Goal: Information Seeking & Learning: Check status

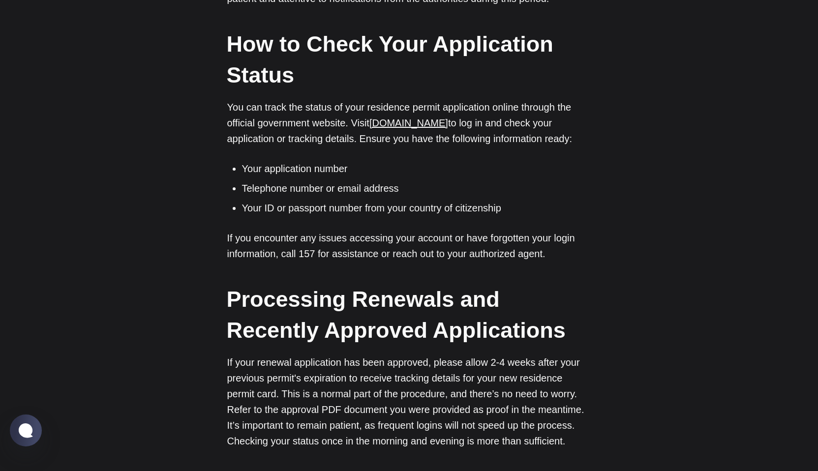
scroll to position [815, 0]
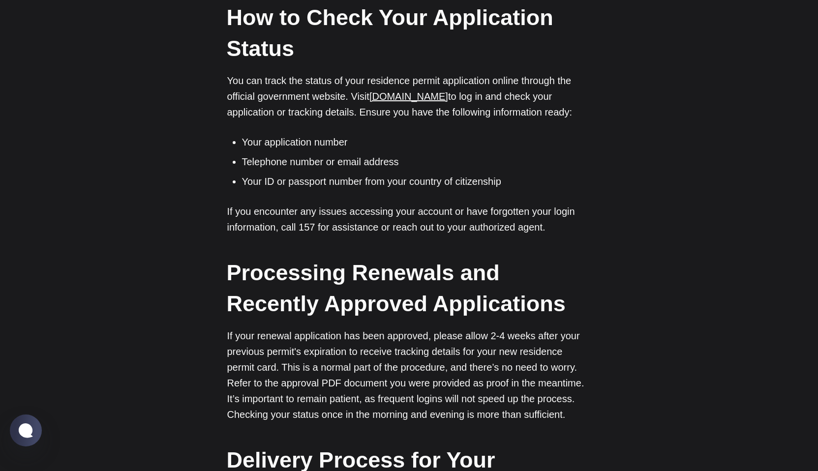
scroll to position [922, 0]
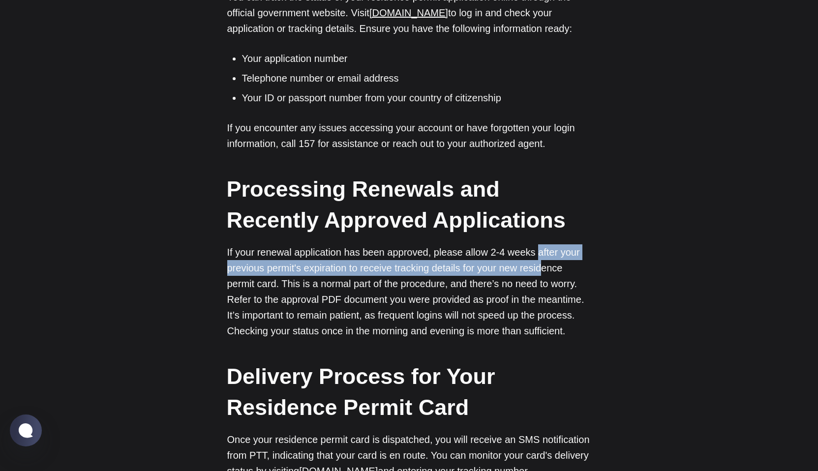
drag, startPoint x: 530, startPoint y: 252, endPoint x: 537, endPoint y: 276, distance: 24.6
click at [537, 276] on p "If your renewal application has been approved, please allow 2-4 weeks after you…" at bounding box center [409, 291] width 364 height 94
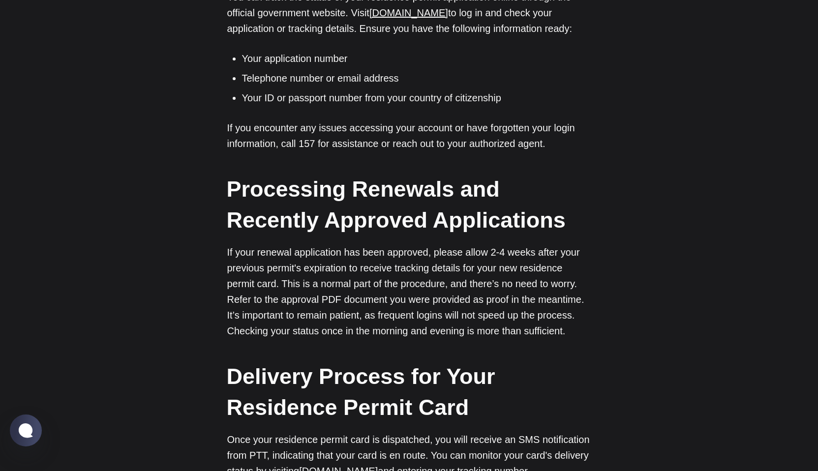
click at [515, 283] on p "If your renewal application has been approved, please allow 2-4 weeks after you…" at bounding box center [409, 291] width 364 height 94
drag, startPoint x: 397, startPoint y: 266, endPoint x: 431, endPoint y: 267, distance: 34.4
click at [431, 267] on p "If your renewal application has been approved, please allow 2-4 weeks after you…" at bounding box center [409, 291] width 364 height 94
click at [294, 263] on p "If your renewal application has been approved, please allow 2-4 weeks after you…" at bounding box center [409, 291] width 364 height 94
drag, startPoint x: 251, startPoint y: 283, endPoint x: 241, endPoint y: 282, distance: 10.3
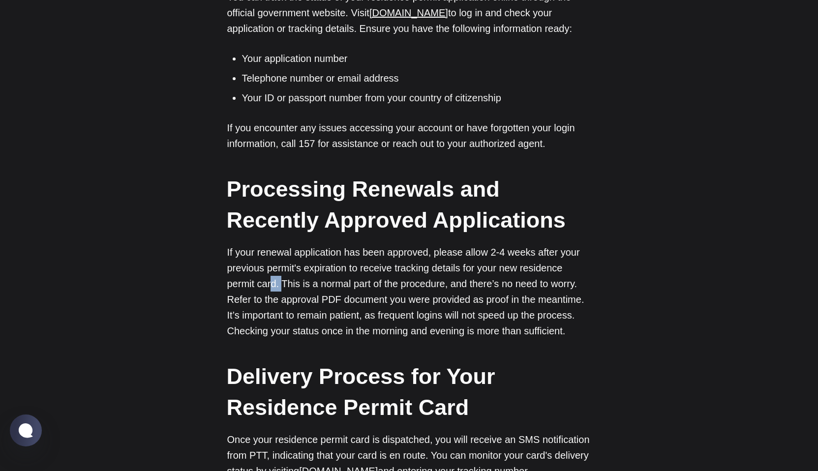
click at [241, 282] on p "If your renewal application has been approved, please allow 2-4 weeks after you…" at bounding box center [409, 291] width 364 height 94
click at [303, 279] on p "If your renewal application has been approved, please allow 2-4 weeks after you…" at bounding box center [409, 291] width 364 height 94
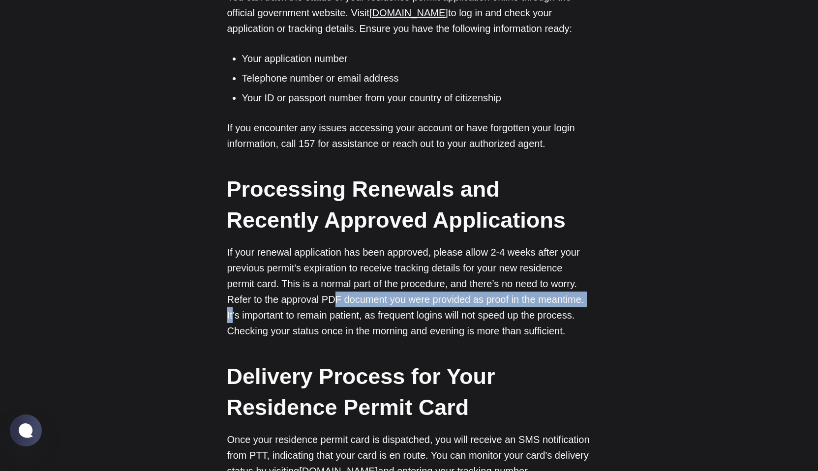
drag, startPoint x: 296, startPoint y: 296, endPoint x: 546, endPoint y: 299, distance: 249.9
click at [546, 299] on p "If your renewal application has been approved, please allow 2-4 weeks after you…" at bounding box center [409, 291] width 364 height 94
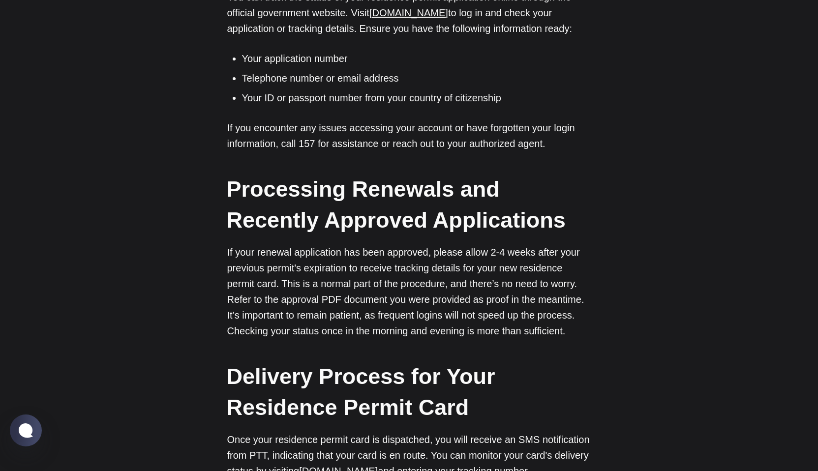
click at [484, 267] on p "If your renewal application has been approved, please allow 2-4 weeks after you…" at bounding box center [409, 291] width 364 height 94
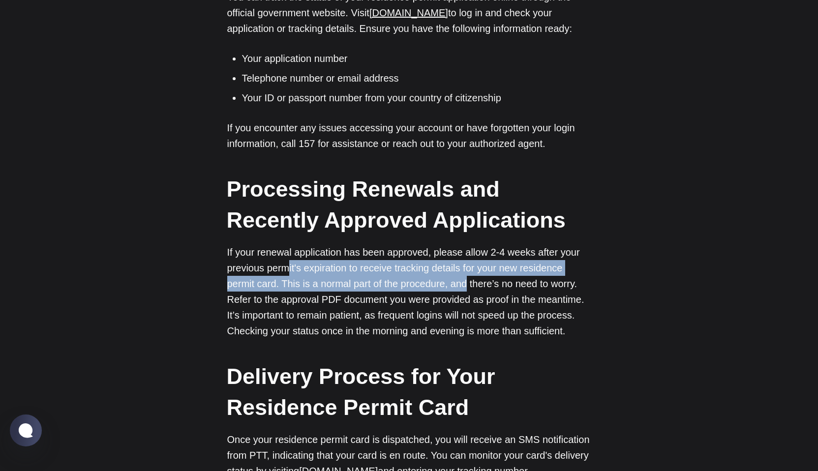
drag, startPoint x: 287, startPoint y: 266, endPoint x: 432, endPoint y: 286, distance: 146.0
click at [432, 286] on p "If your renewal application has been approved, please allow 2-4 weeks after you…" at bounding box center [409, 291] width 364 height 94
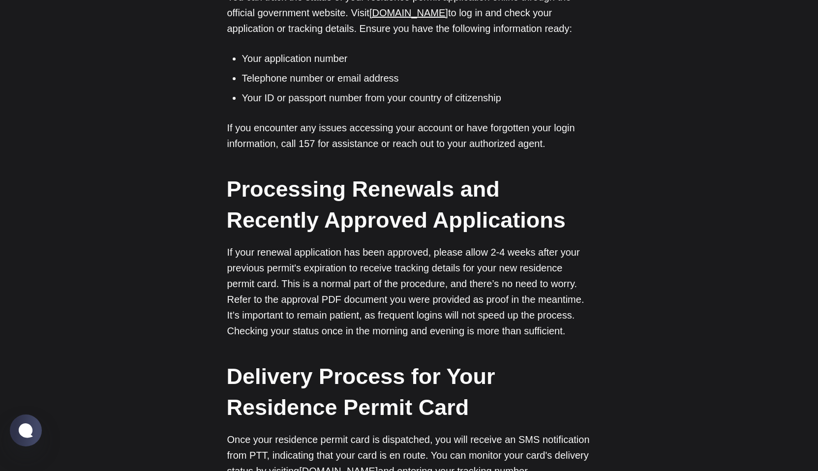
click at [419, 267] on p "If your renewal application has been approved, please allow 2-4 weeks after you…" at bounding box center [409, 291] width 364 height 94
drag, startPoint x: 462, startPoint y: 249, endPoint x: 512, endPoint y: 259, distance: 50.1
click at [512, 259] on p "If your renewal application has been approved, please allow 2-4 weeks after you…" at bounding box center [409, 291] width 364 height 94
click at [507, 255] on p "If your renewal application has been approved, please allow 2-4 weeks after you…" at bounding box center [409, 291] width 364 height 94
click at [497, 252] on p "If your renewal application has been approved, please allow 2-4 weeks after you…" at bounding box center [409, 291] width 364 height 94
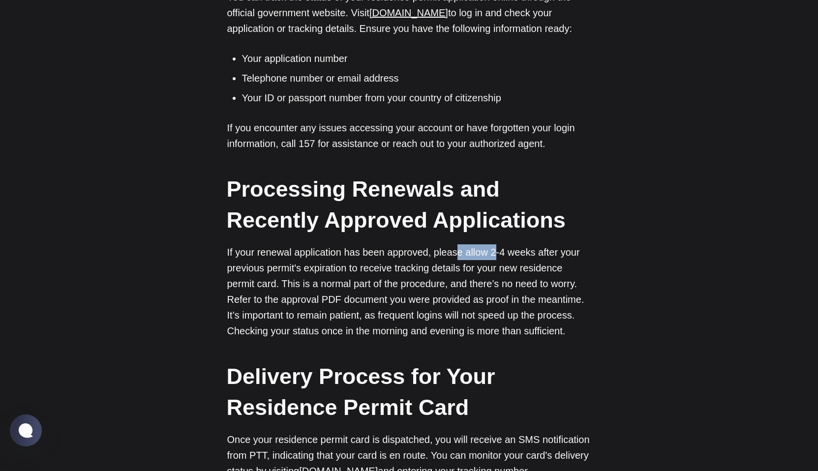
drag, startPoint x: 449, startPoint y: 255, endPoint x: 491, endPoint y: 258, distance: 41.9
click at [491, 258] on p "If your renewal application has been approved, please allow 2-4 weeks after you…" at bounding box center [409, 291] width 364 height 94
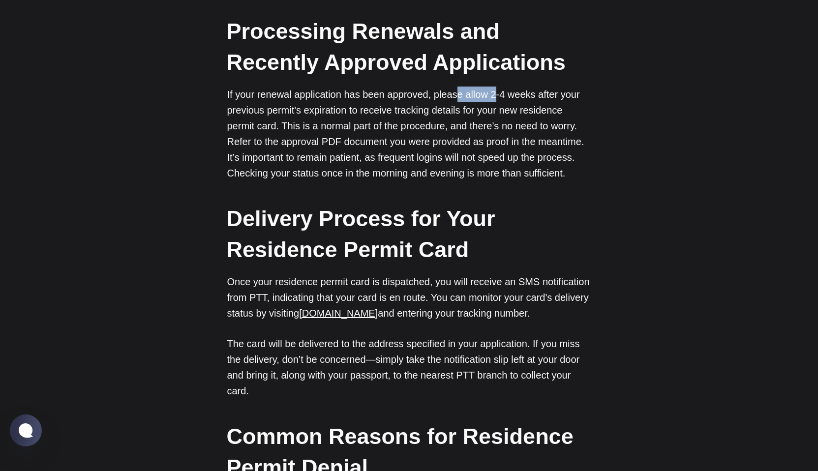
scroll to position [1082, 0]
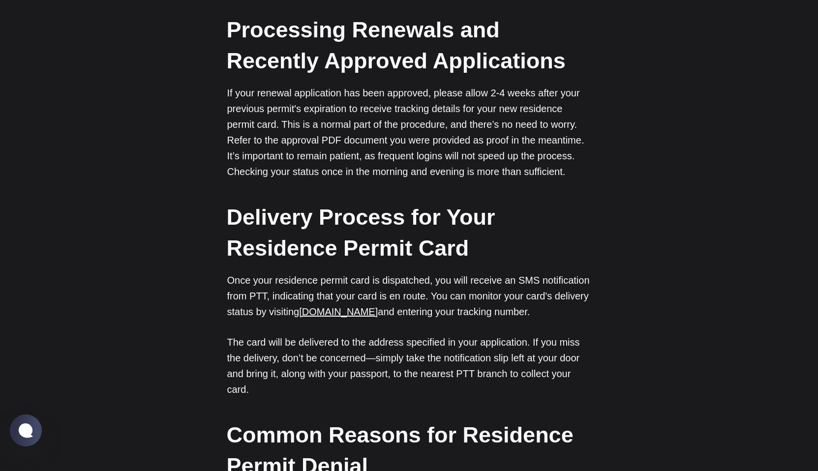
click at [563, 122] on p "If your renewal application has been approved, please allow 2-4 weeks after you…" at bounding box center [409, 132] width 364 height 94
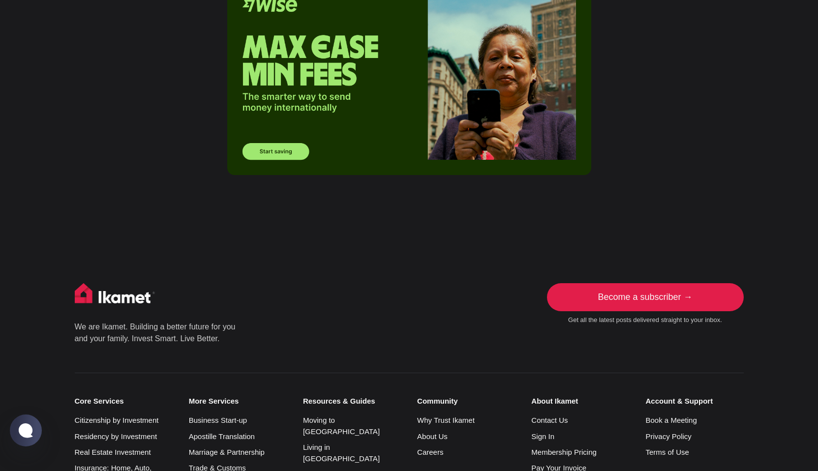
scroll to position [2217, 0]
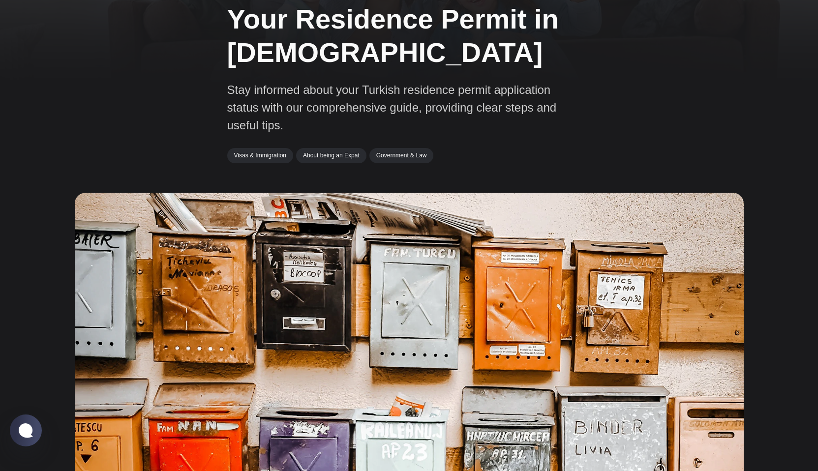
scroll to position [0, 0]
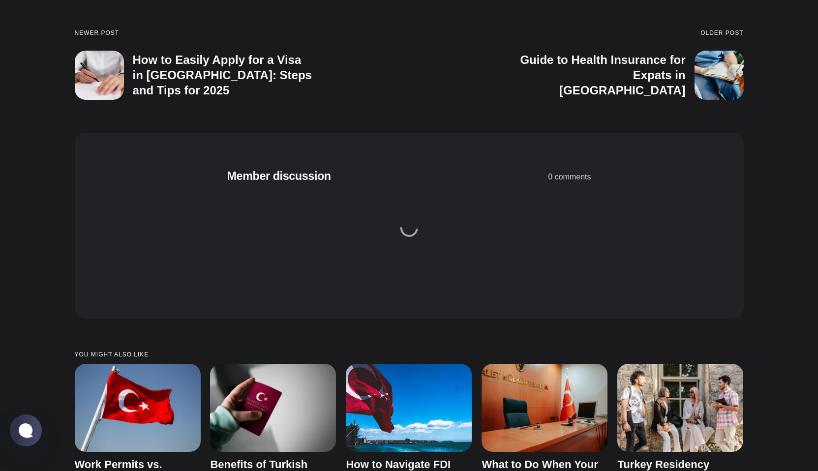
scroll to position [4395, 0]
